Goal: Obtain resource: Download file/media

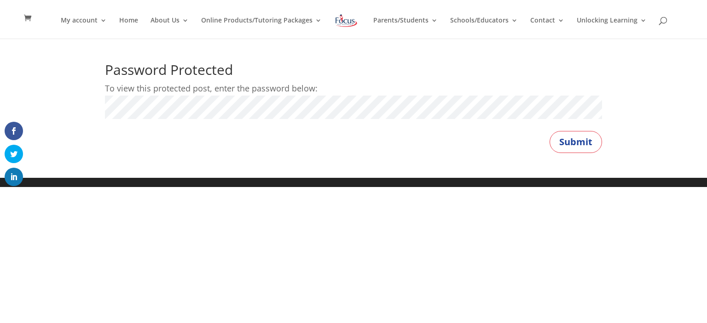
click at [549, 131] on button "Submit" at bounding box center [575, 142] width 52 height 22
click at [571, 139] on button "Submit" at bounding box center [575, 142] width 52 height 22
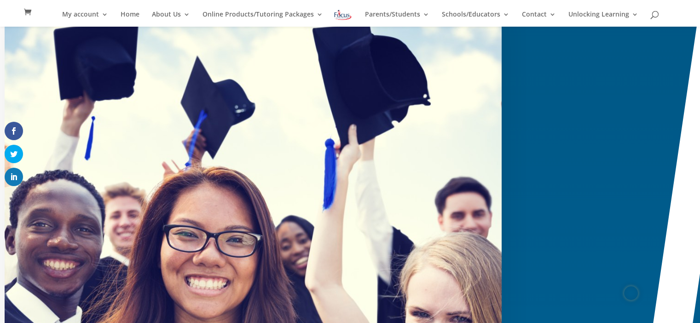
scroll to position [150, 0]
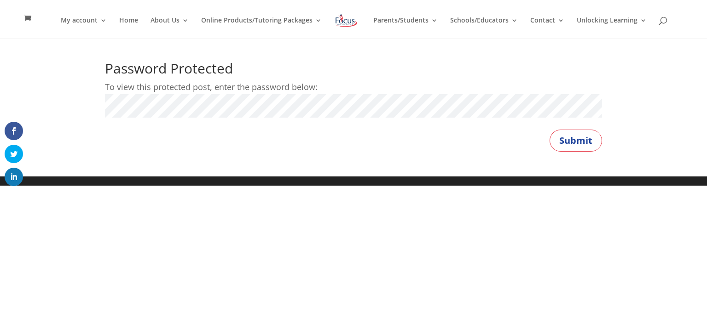
click at [87, 104] on div "Password Protected To view this protected post, enter the password below: Passw…" at bounding box center [353, 107] width 707 height 140
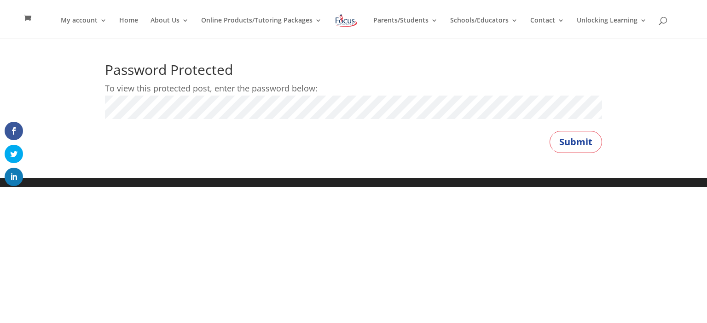
click at [549, 131] on button "Submit" at bounding box center [575, 142] width 52 height 22
click at [72, 86] on div "Password Protected To view this protected post, enter the password below: Passw…" at bounding box center [353, 108] width 707 height 140
click at [549, 131] on button "Submit" at bounding box center [575, 142] width 52 height 22
click at [76, 102] on div "Password Protected To view this protected post, enter the password below: Passw…" at bounding box center [353, 108] width 707 height 140
click at [549, 131] on button "Submit" at bounding box center [575, 142] width 52 height 22
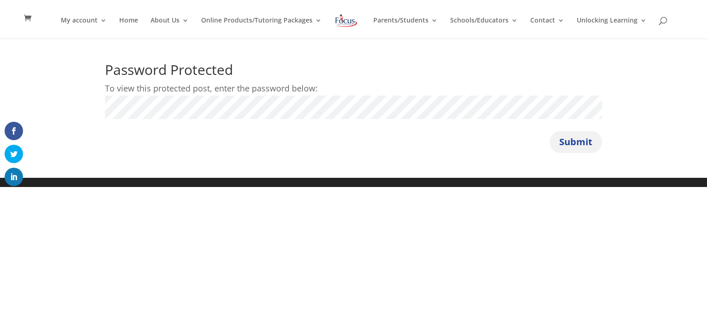
click at [572, 140] on button "Submit" at bounding box center [575, 142] width 52 height 22
click at [549, 131] on button "Submit" at bounding box center [575, 142] width 52 height 22
click at [593, 147] on button "Submit" at bounding box center [575, 142] width 52 height 22
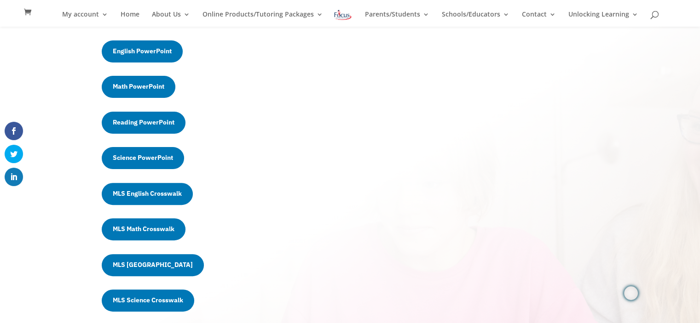
scroll to position [264, 0]
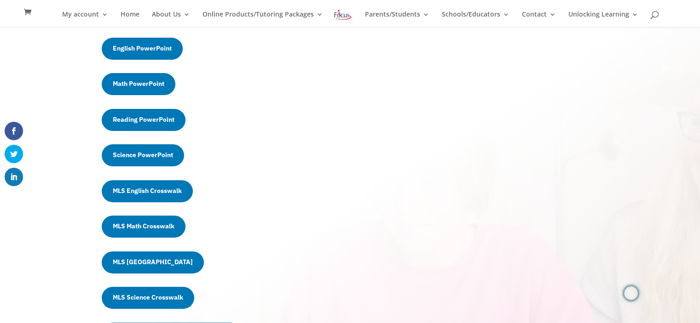
click at [152, 86] on link "Math PowerPoint" at bounding box center [139, 84] width 74 height 22
click at [153, 86] on link "Math PowerPoint" at bounding box center [139, 84] width 74 height 22
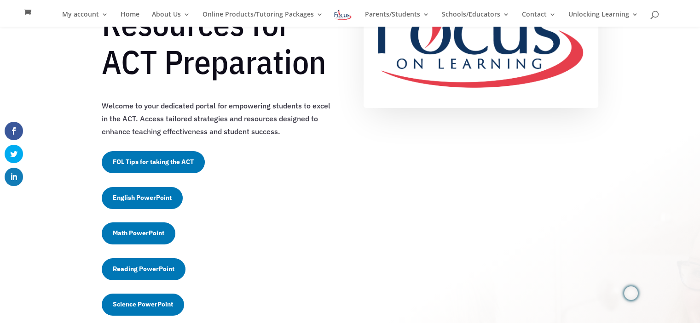
scroll to position [114, 0]
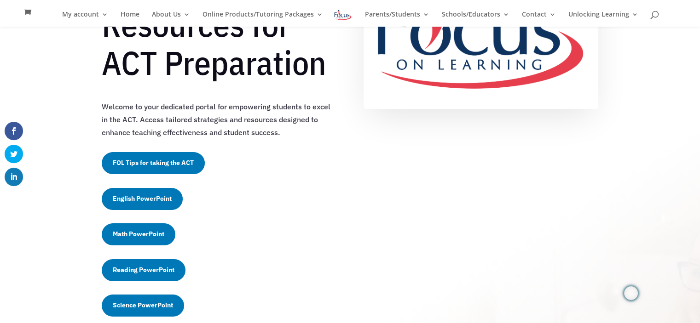
click at [184, 162] on link "FOL Tips for taking the ACT" at bounding box center [153, 163] width 103 height 22
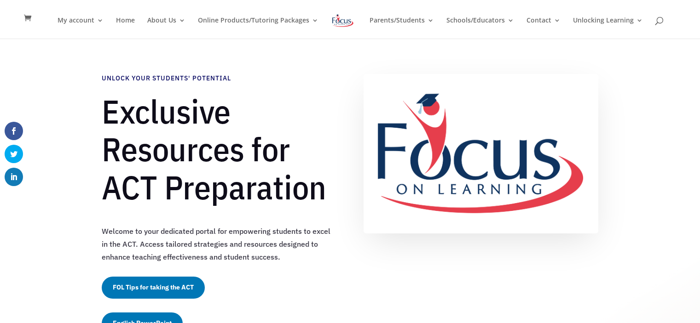
scroll to position [214, 0]
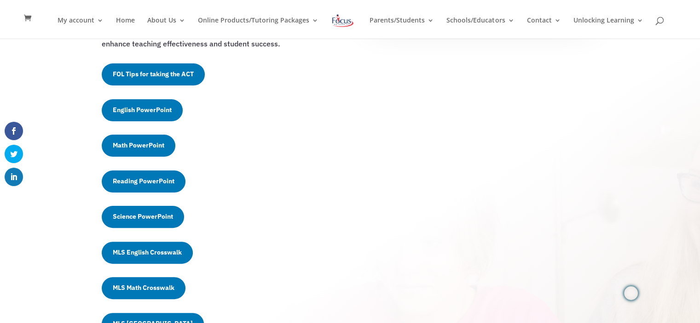
click at [163, 107] on link "English PowerPoint" at bounding box center [142, 110] width 81 height 22
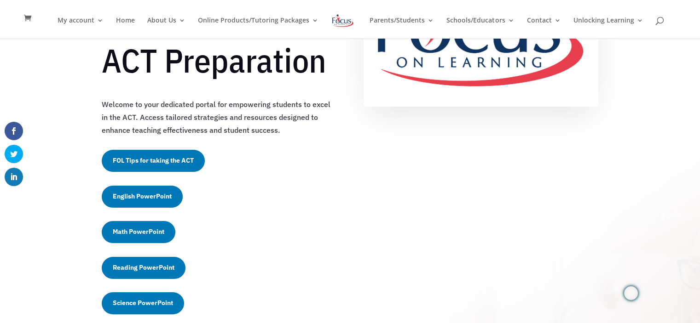
click at [155, 193] on link "English PowerPoint" at bounding box center [142, 197] width 81 height 22
click at [156, 195] on link "English PowerPoint" at bounding box center [142, 197] width 81 height 22
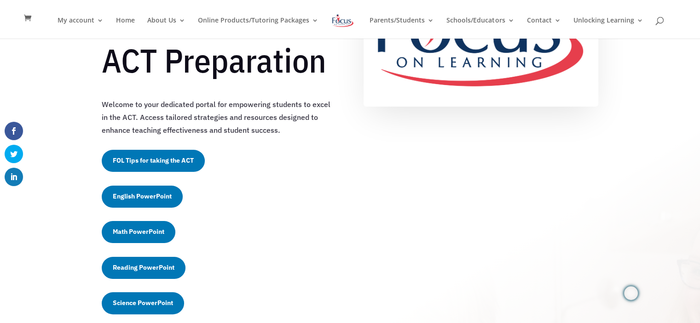
click at [156, 195] on link "English PowerPoint" at bounding box center [142, 197] width 81 height 22
click at [146, 196] on link "English PowerPoint" at bounding box center [142, 197] width 81 height 22
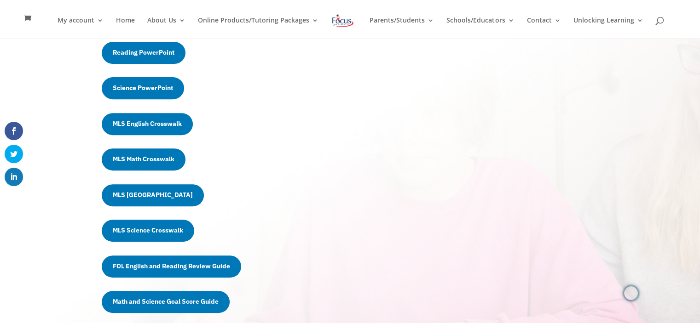
scroll to position [351, 0]
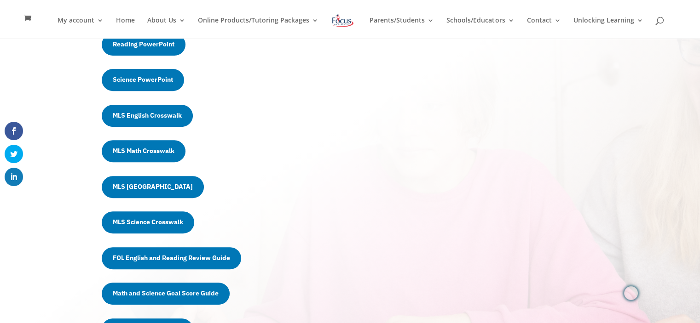
click at [153, 150] on link "MLS Math Crosswalk" at bounding box center [144, 151] width 84 height 22
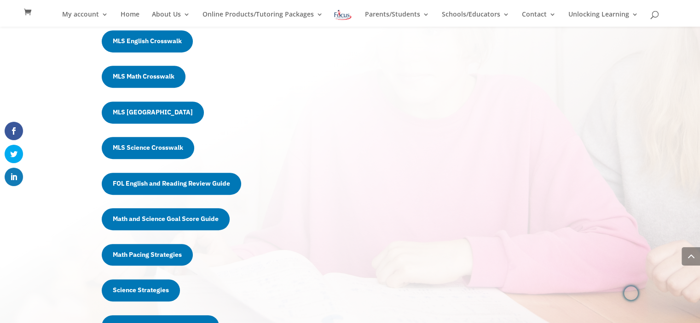
scroll to position [418, 0]
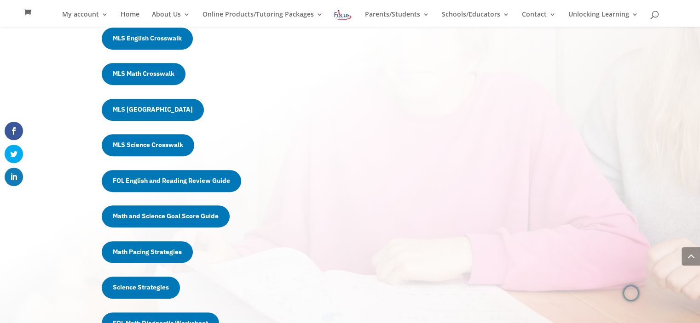
click at [175, 215] on link "Math and Science Goal Score Guide" at bounding box center [166, 217] width 128 height 22
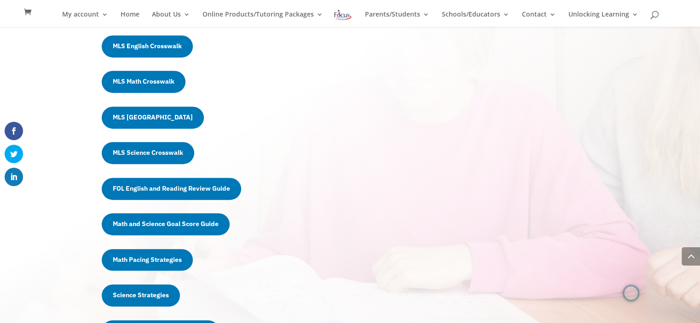
scroll to position [415, 0]
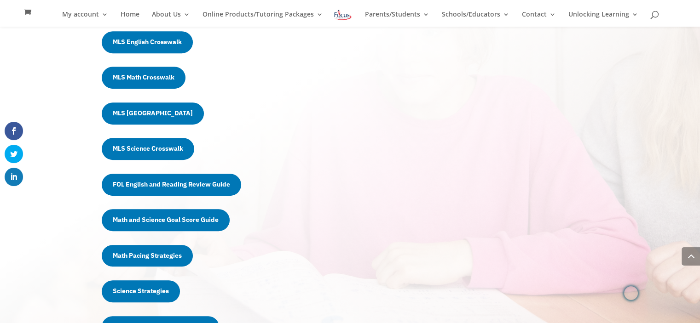
click at [175, 257] on link "Math Pacing Strategies" at bounding box center [147, 256] width 91 height 22
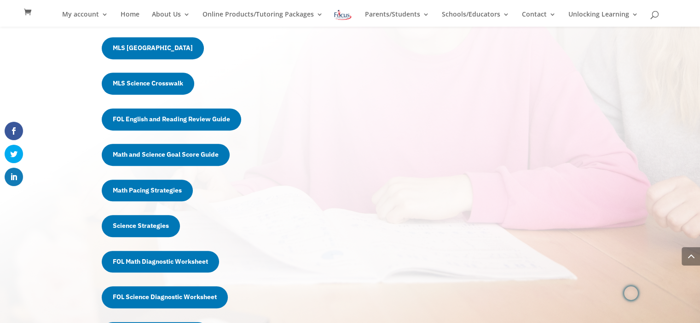
scroll to position [480, 0]
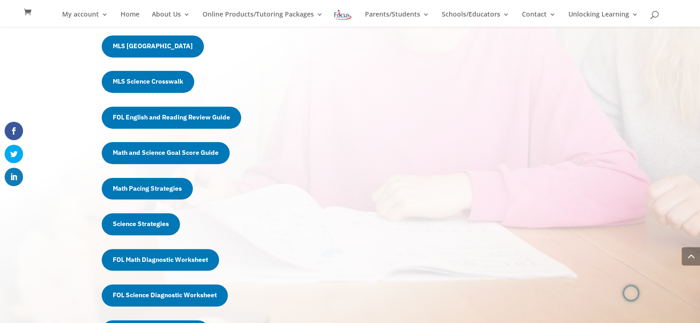
click at [159, 87] on link "MLS Science Crosswalk" at bounding box center [148, 82] width 92 height 22
click at [160, 87] on link "MLS Science Crosswalk" at bounding box center [148, 82] width 92 height 22
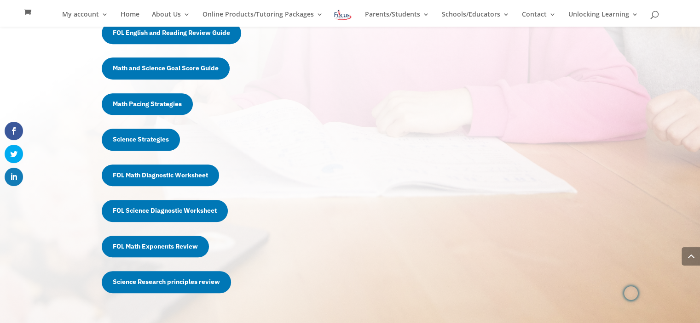
scroll to position [633, 0]
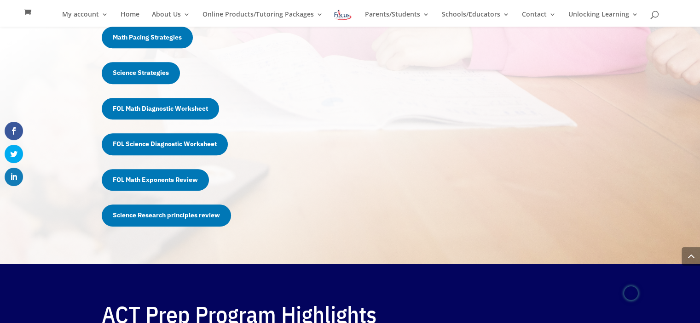
click at [190, 149] on link "FOL Science Diagnostic Worksheet" at bounding box center [165, 144] width 126 height 22
click at [190, 147] on link "FOL Science Diagnostic Worksheet" at bounding box center [165, 144] width 126 height 22
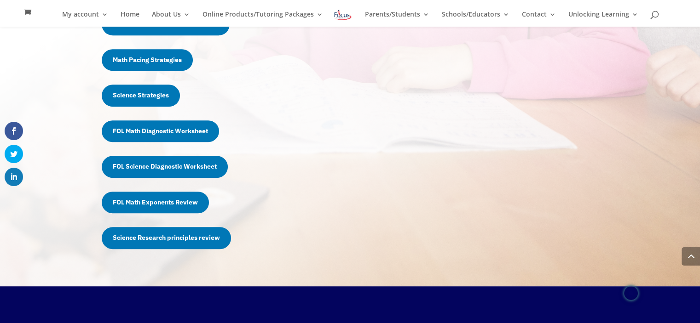
scroll to position [607, 0]
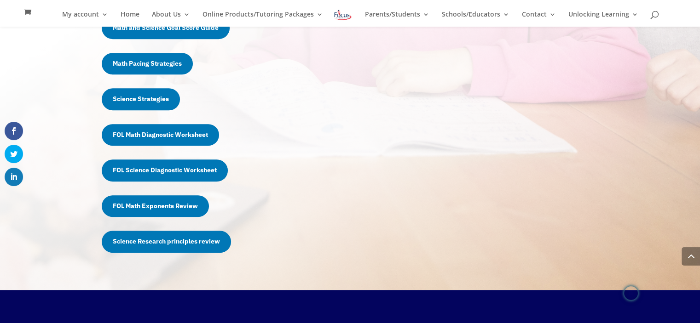
click at [198, 243] on link "Science Research principles review" at bounding box center [166, 242] width 129 height 22
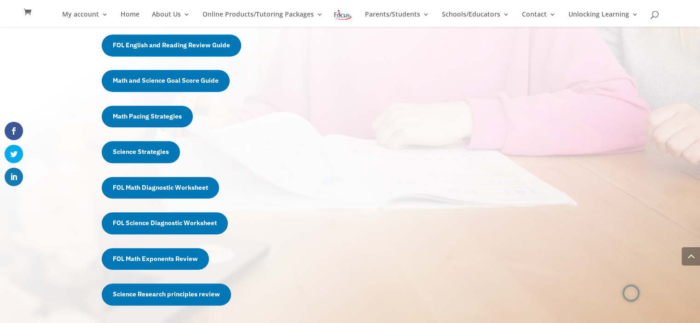
scroll to position [554, 0]
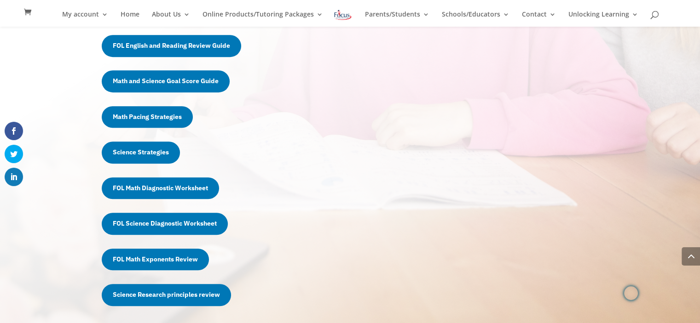
click at [156, 154] on link "Science Strategies" at bounding box center [141, 153] width 78 height 22
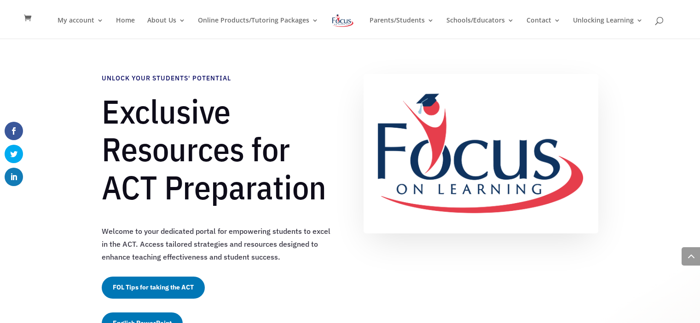
scroll to position [556, 0]
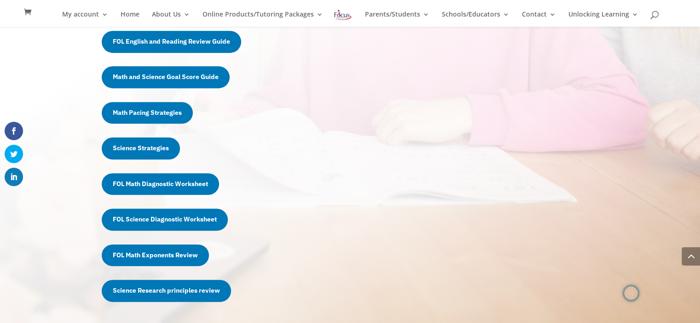
click at [142, 150] on link "Science Strategies" at bounding box center [141, 149] width 78 height 22
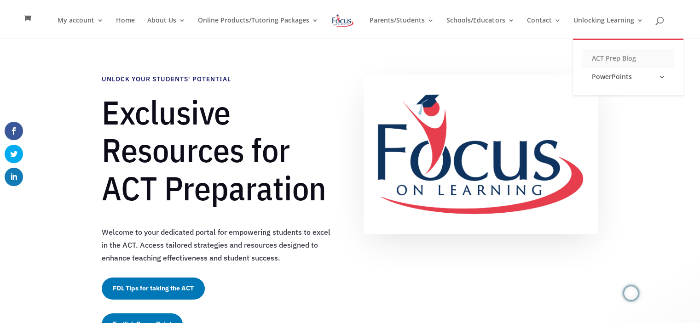
click at [604, 58] on link "ACT Prep Blog" at bounding box center [628, 58] width 92 height 18
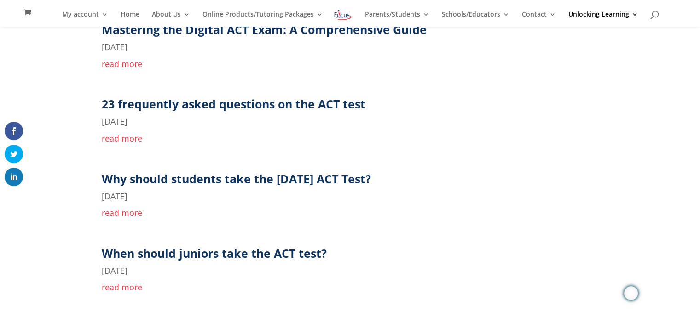
scroll to position [199, 0]
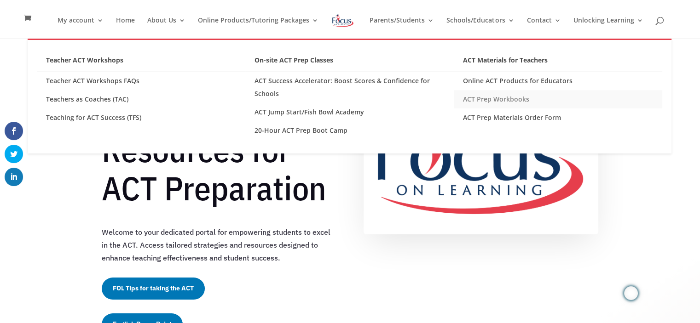
click at [491, 98] on link "ACT Prep Workbooks" at bounding box center [558, 99] width 208 height 18
click at [492, 98] on link "ACT Prep Workbooks" at bounding box center [558, 99] width 208 height 18
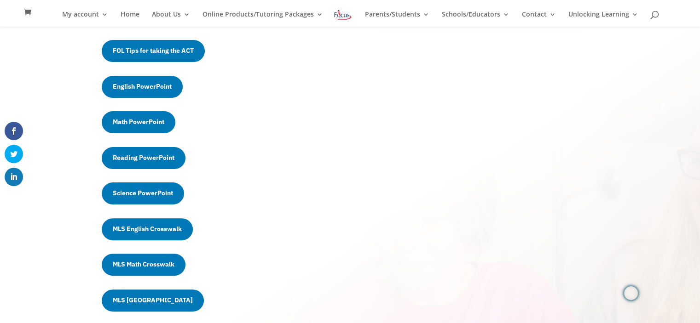
scroll to position [225, 0]
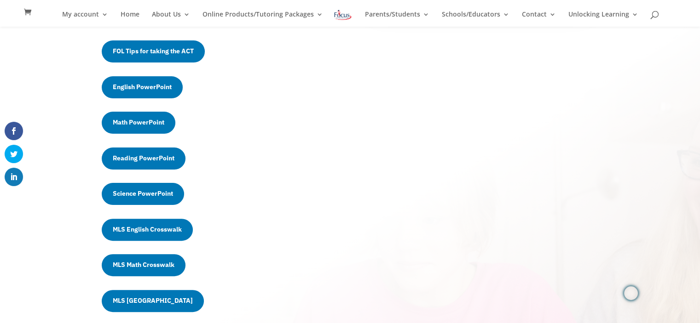
click at [157, 189] on link "Science PowerPoint" at bounding box center [143, 194] width 82 height 22
click at [157, 188] on link "Science PowerPoint" at bounding box center [143, 194] width 82 height 22
click at [159, 193] on link "Science PowerPoint" at bounding box center [143, 194] width 82 height 22
click at [136, 194] on link "Science PowerPoint" at bounding box center [143, 194] width 82 height 22
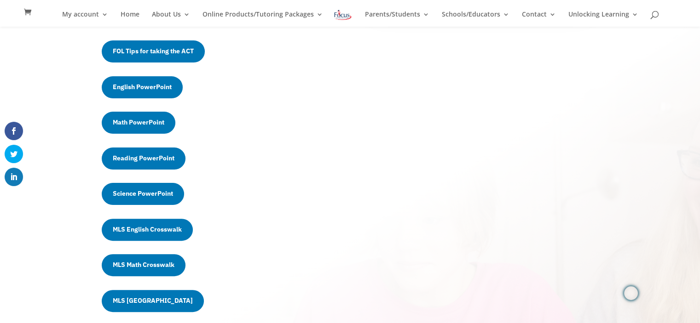
click at [136, 194] on link "Science PowerPoint" at bounding box center [143, 194] width 82 height 22
click at [135, 194] on link "Science PowerPoint" at bounding box center [143, 194] width 82 height 22
click at [156, 194] on link "Science PowerPoint" at bounding box center [143, 194] width 82 height 22
click at [155, 194] on link "Science PowerPoint" at bounding box center [143, 194] width 82 height 22
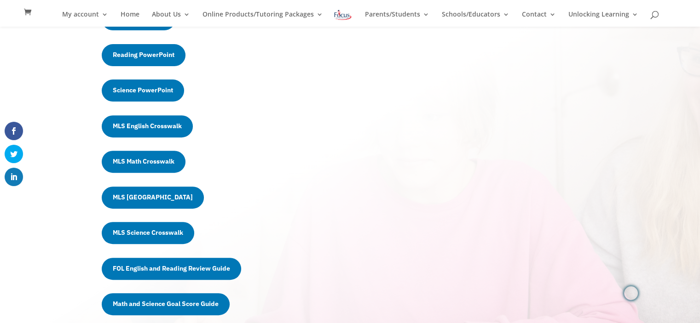
scroll to position [332, 0]
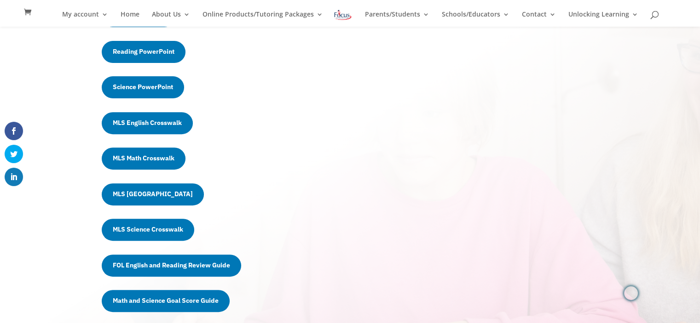
click at [134, 87] on link "Science PowerPoint" at bounding box center [143, 87] width 82 height 22
click at [131, 88] on link "Science PowerPoint" at bounding box center [143, 87] width 82 height 22
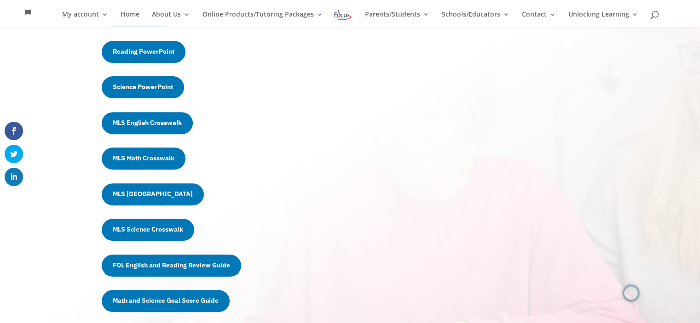
click at [154, 84] on link "Science PowerPoint" at bounding box center [143, 87] width 82 height 22
click at [157, 85] on link "Science PowerPoint" at bounding box center [143, 87] width 82 height 22
click at [120, 90] on link "Science PowerPoint" at bounding box center [143, 87] width 82 height 22
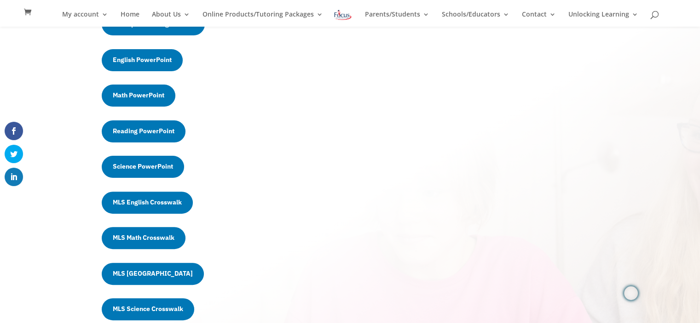
scroll to position [257, 0]
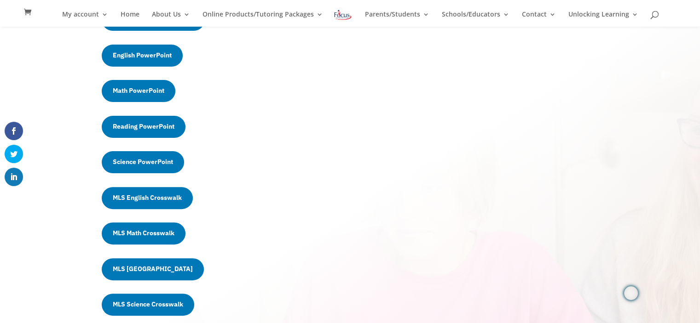
click at [133, 163] on link "Science PowerPoint" at bounding box center [143, 162] width 82 height 22
click at [133, 164] on link "Science PowerPoint" at bounding box center [143, 162] width 82 height 22
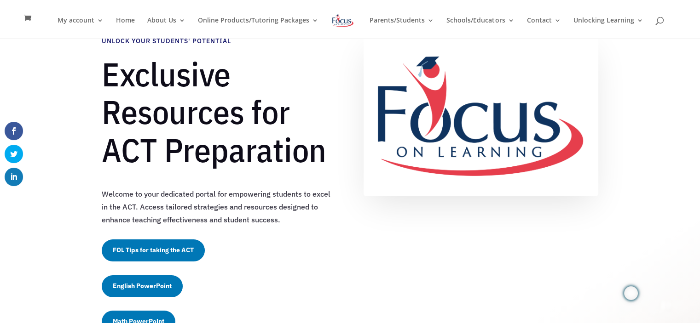
scroll to position [0, 0]
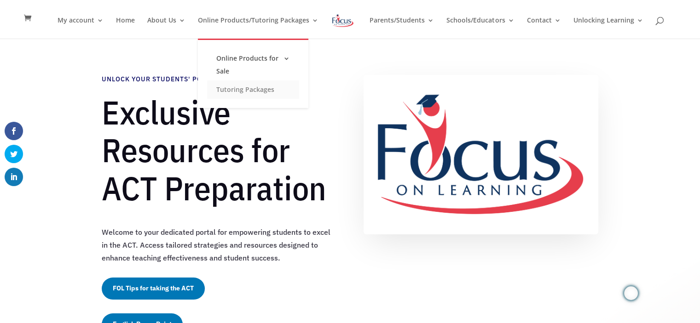
click at [255, 90] on link "Tutoring Packages" at bounding box center [253, 90] width 92 height 18
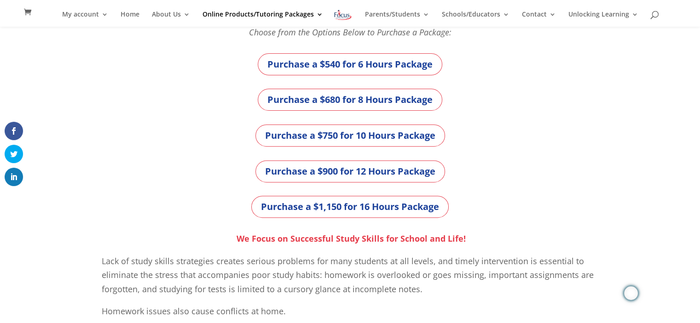
scroll to position [304, 0]
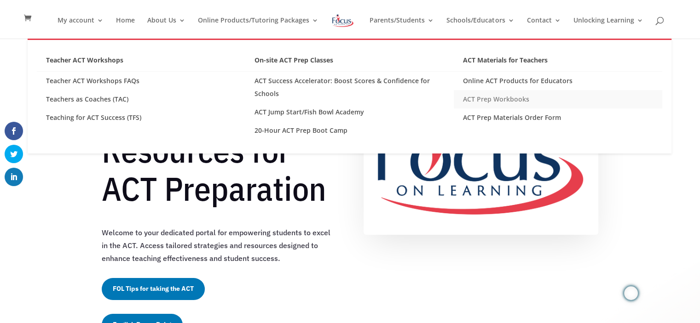
click at [506, 98] on link "ACT Prep Workbooks" at bounding box center [558, 99] width 208 height 18
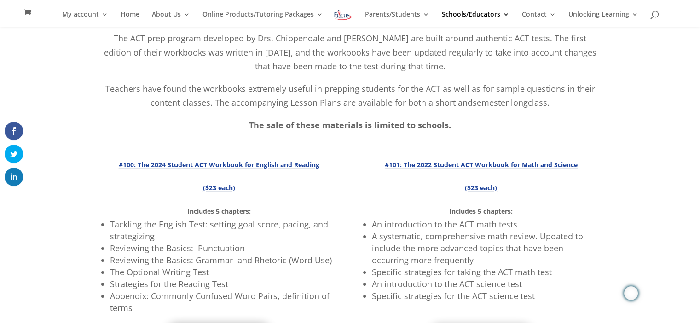
scroll to position [106, 0]
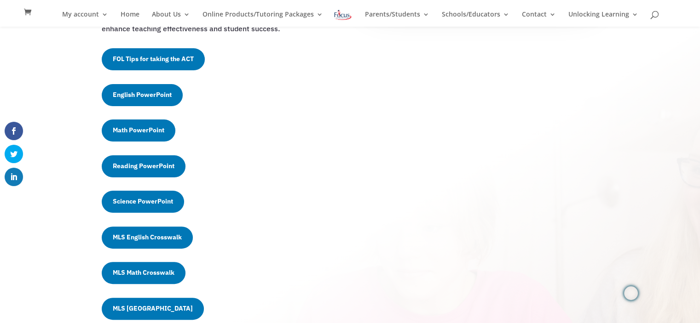
scroll to position [222, 0]
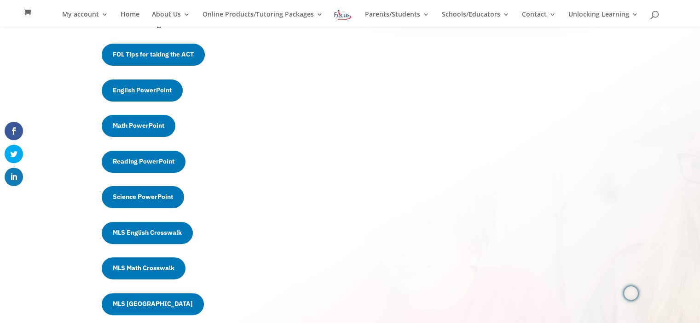
click at [148, 197] on link "Science PowerPoint" at bounding box center [143, 197] width 82 height 22
click at [148, 196] on link "Science PowerPoint" at bounding box center [143, 197] width 82 height 22
click at [145, 196] on link "Science PowerPoint" at bounding box center [143, 197] width 82 height 22
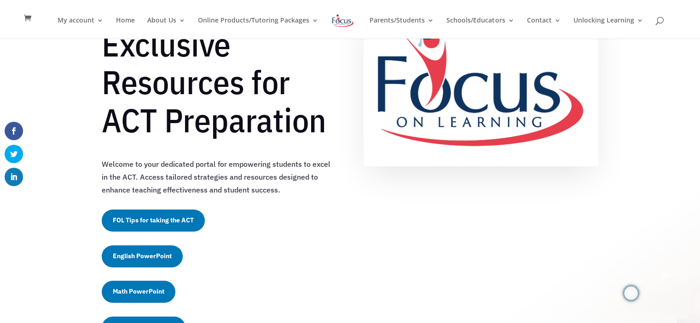
scroll to position [0, 0]
